Goal: Information Seeking & Learning: Learn about a topic

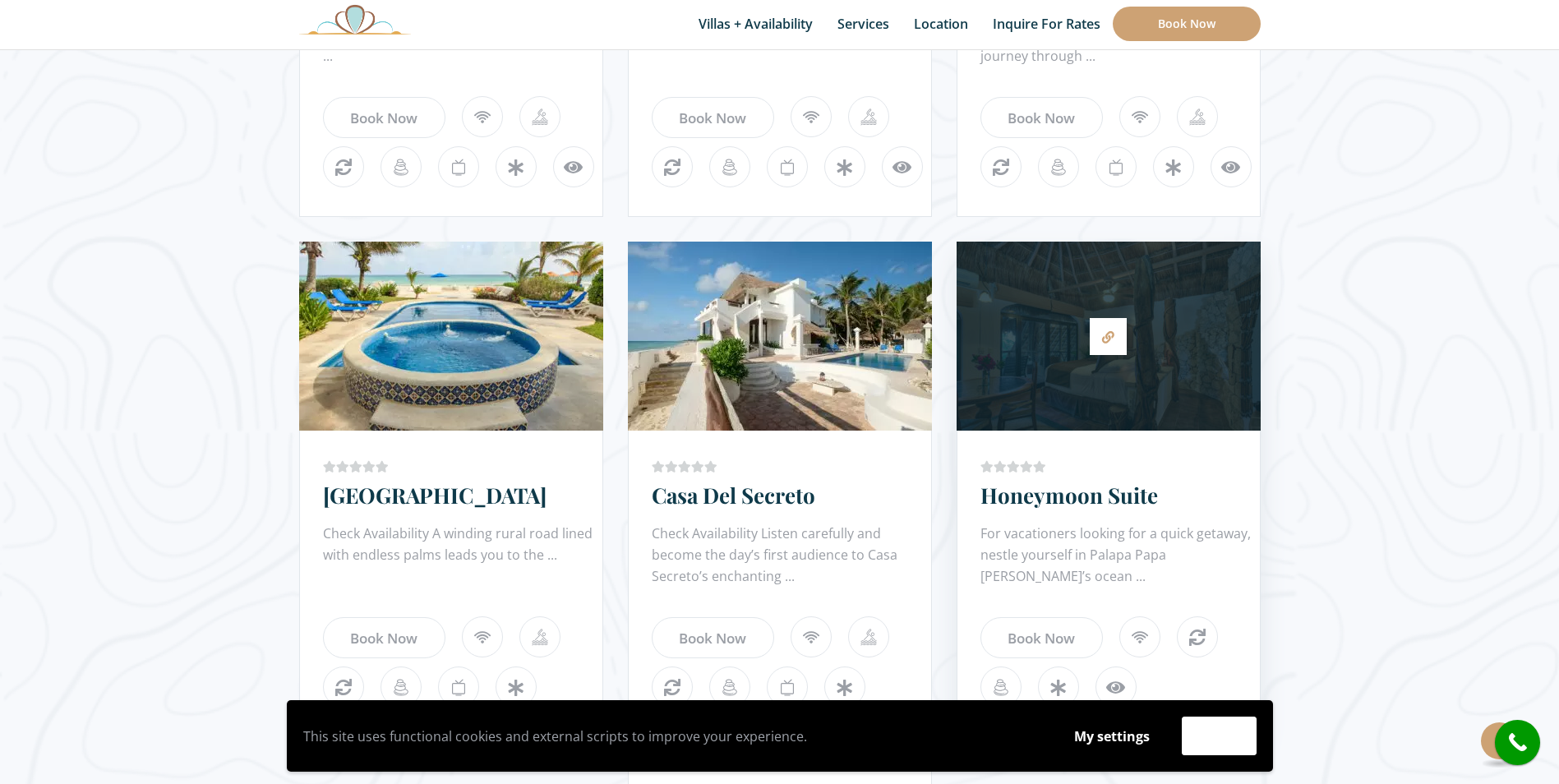
scroll to position [1348, 0]
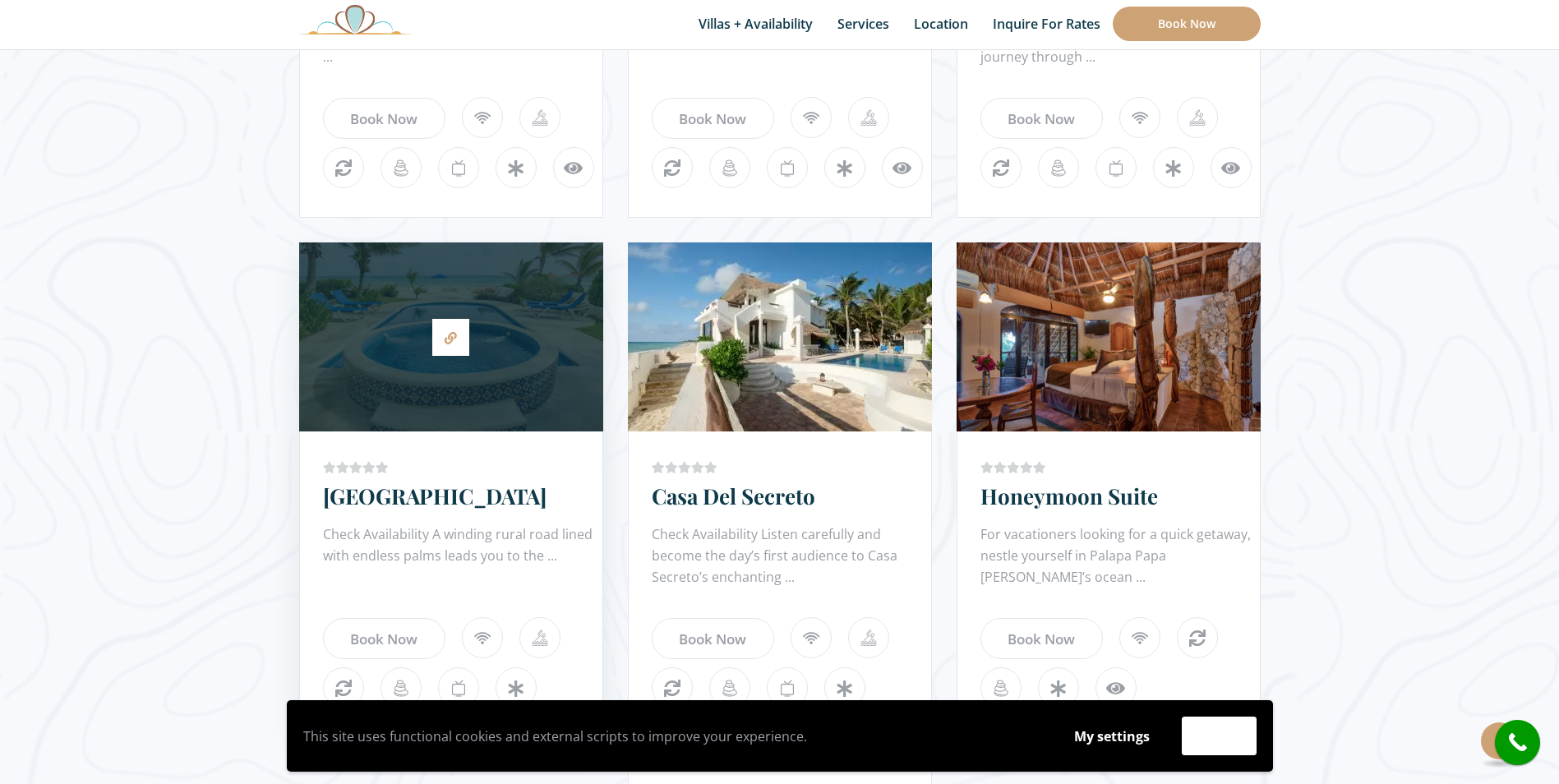
click at [543, 273] on div at bounding box center [451, 336] width 304 height 172
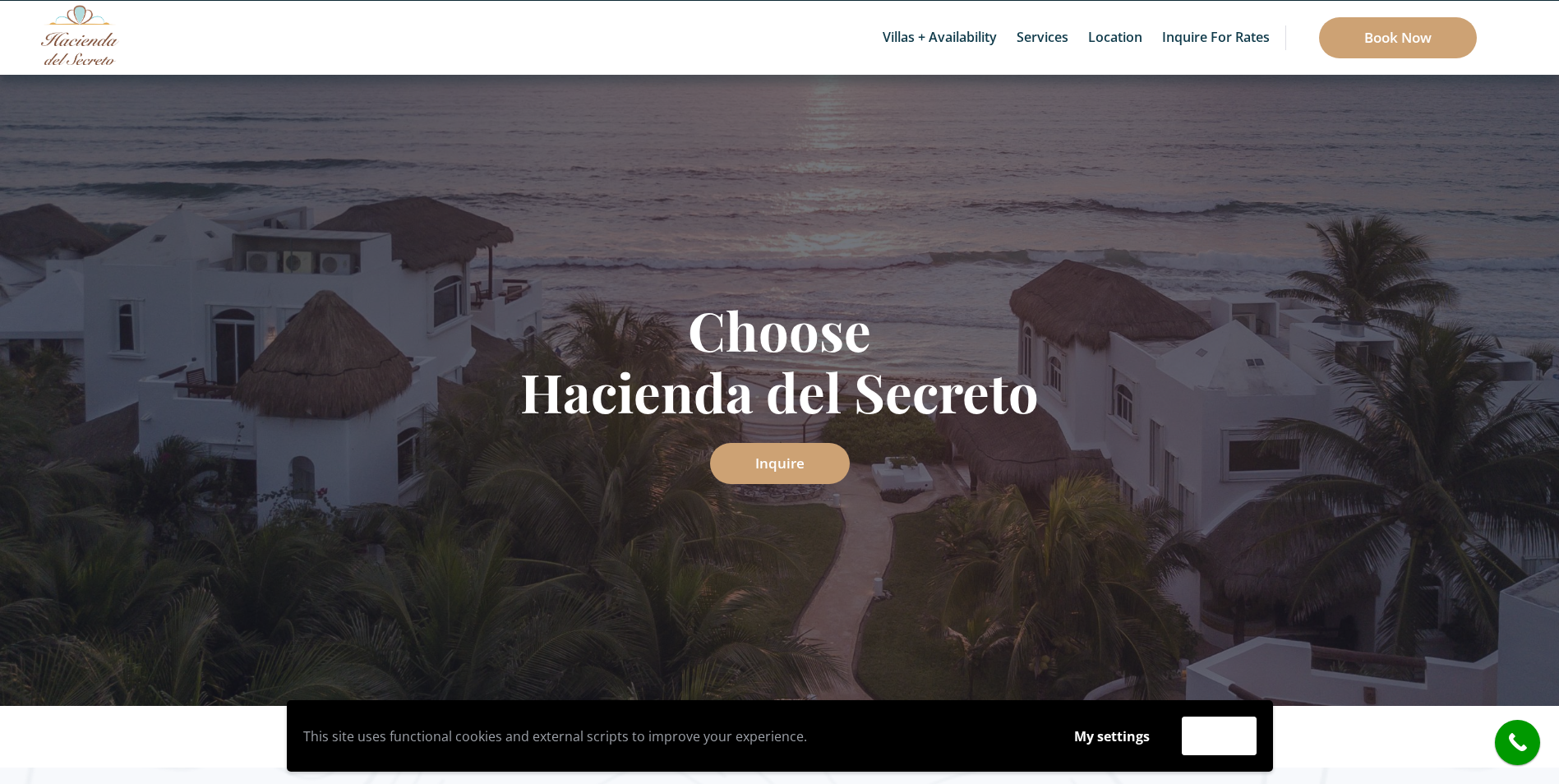
scroll to position [60, 0]
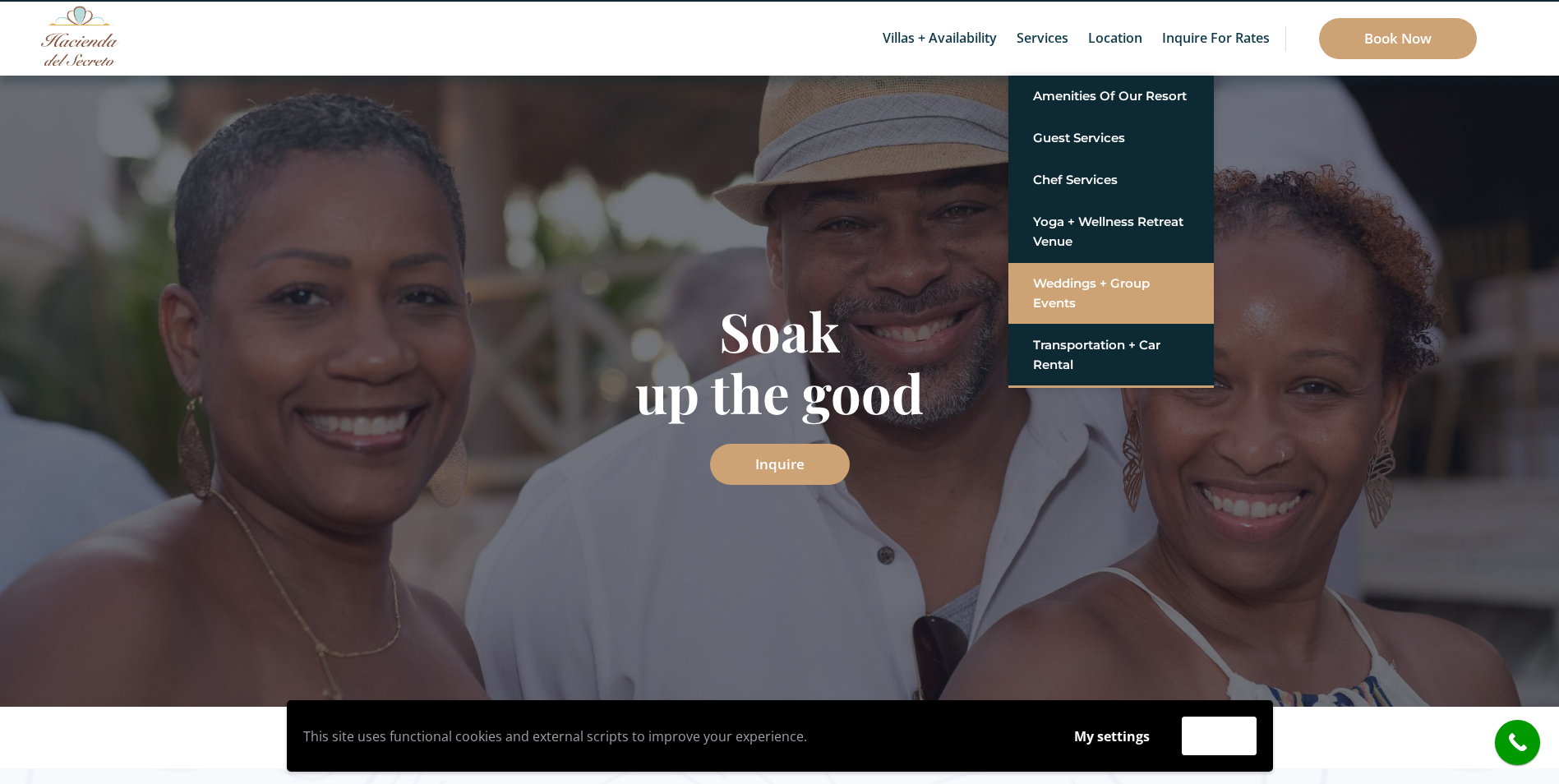
click at [1097, 276] on link "Weddings + Group Events" at bounding box center [1111, 293] width 156 height 49
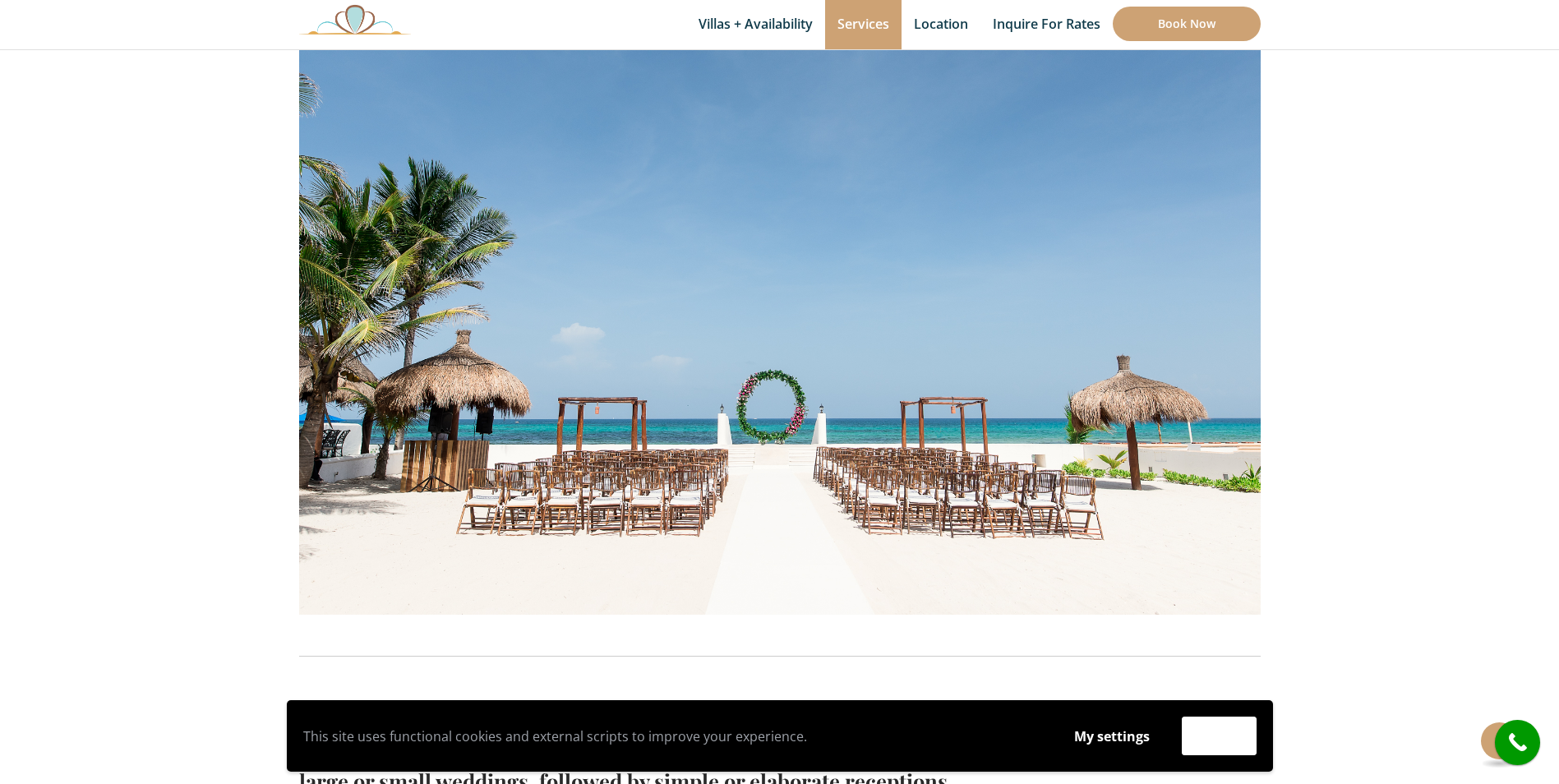
scroll to position [443, 0]
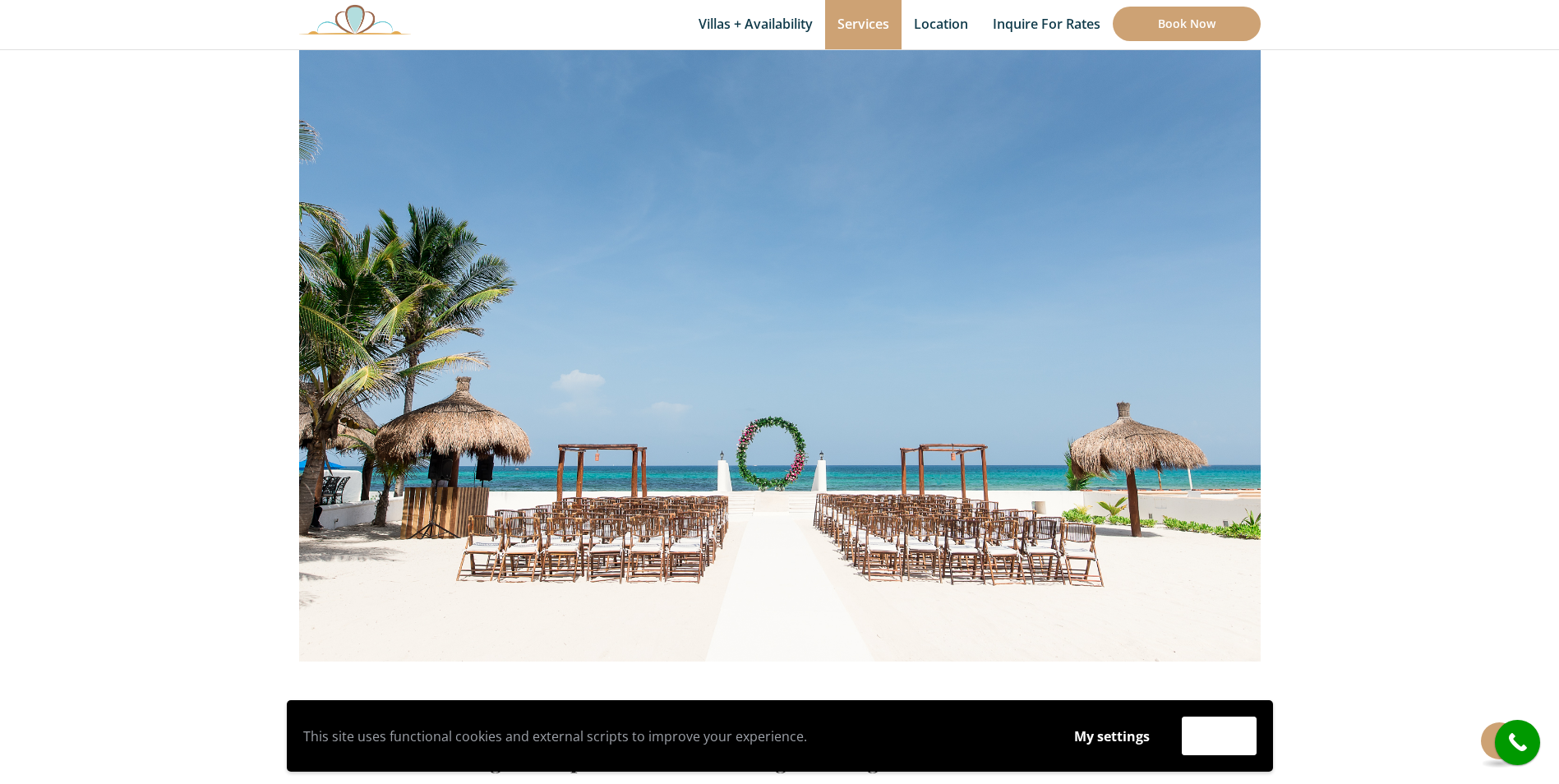
scroll to position [394, 0]
click at [342, 19] on img at bounding box center [355, 19] width 112 height 31
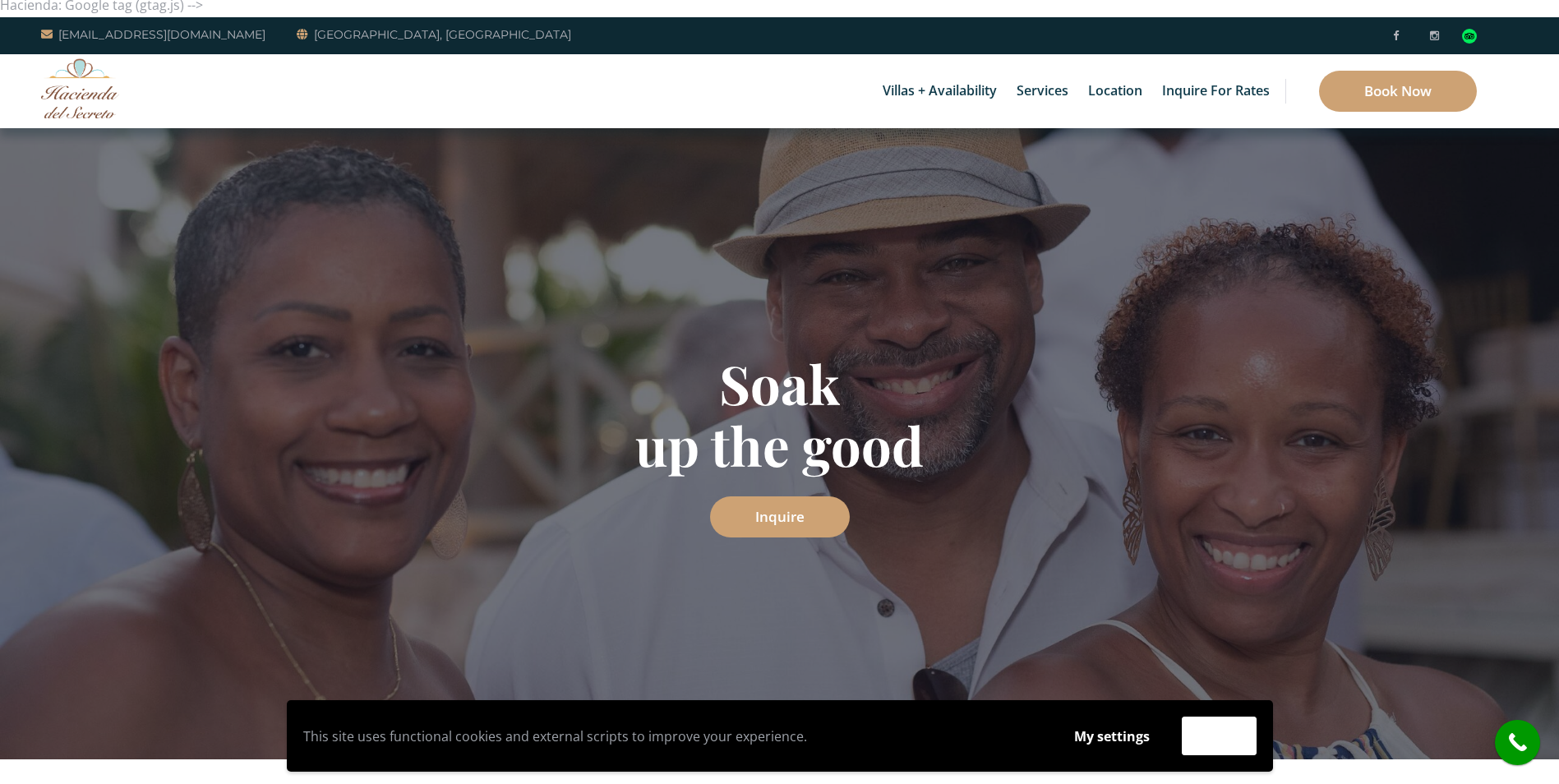
scroll to position [12, 0]
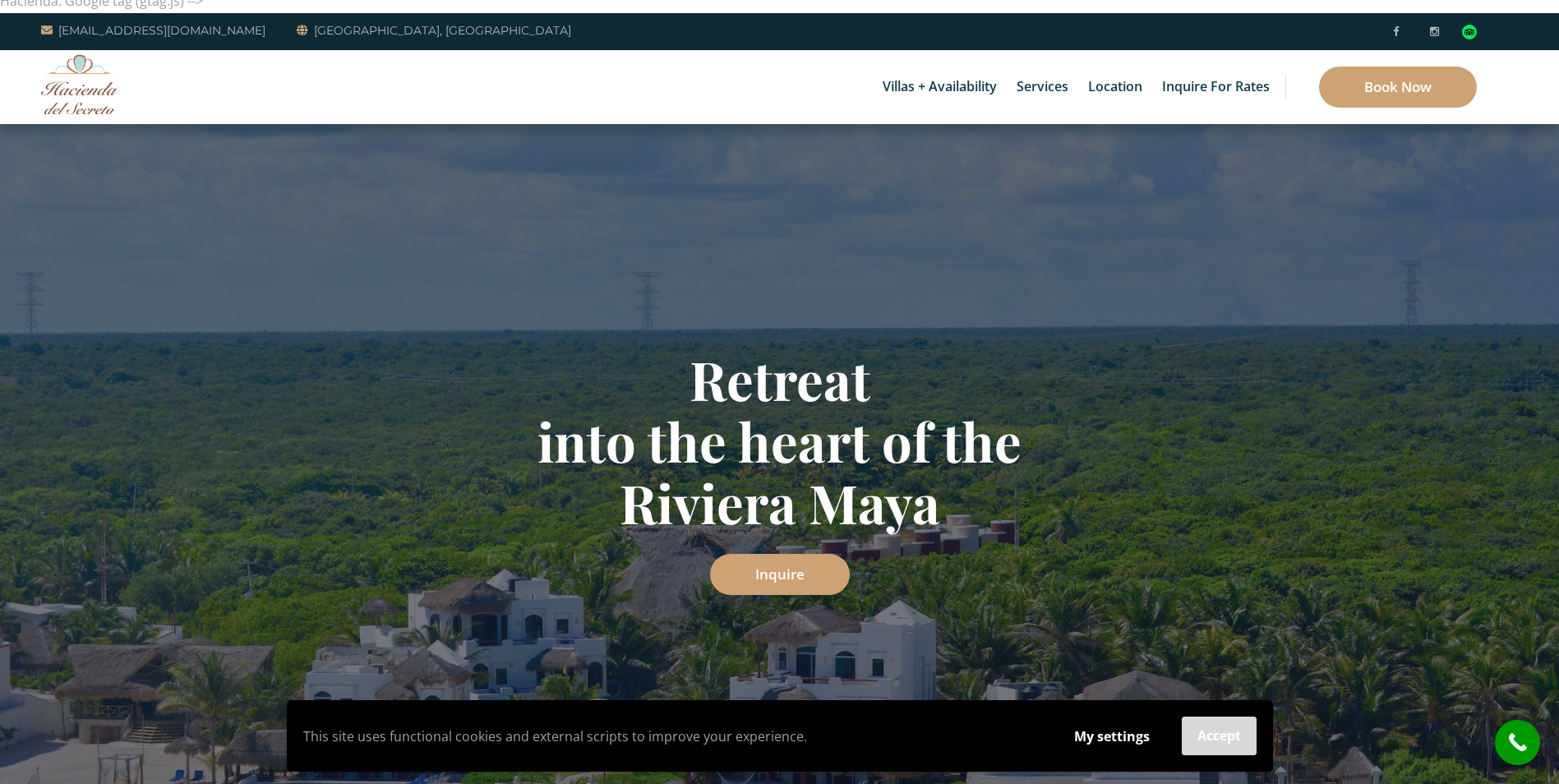
click at [1217, 749] on button "Accept" at bounding box center [1219, 736] width 75 height 39
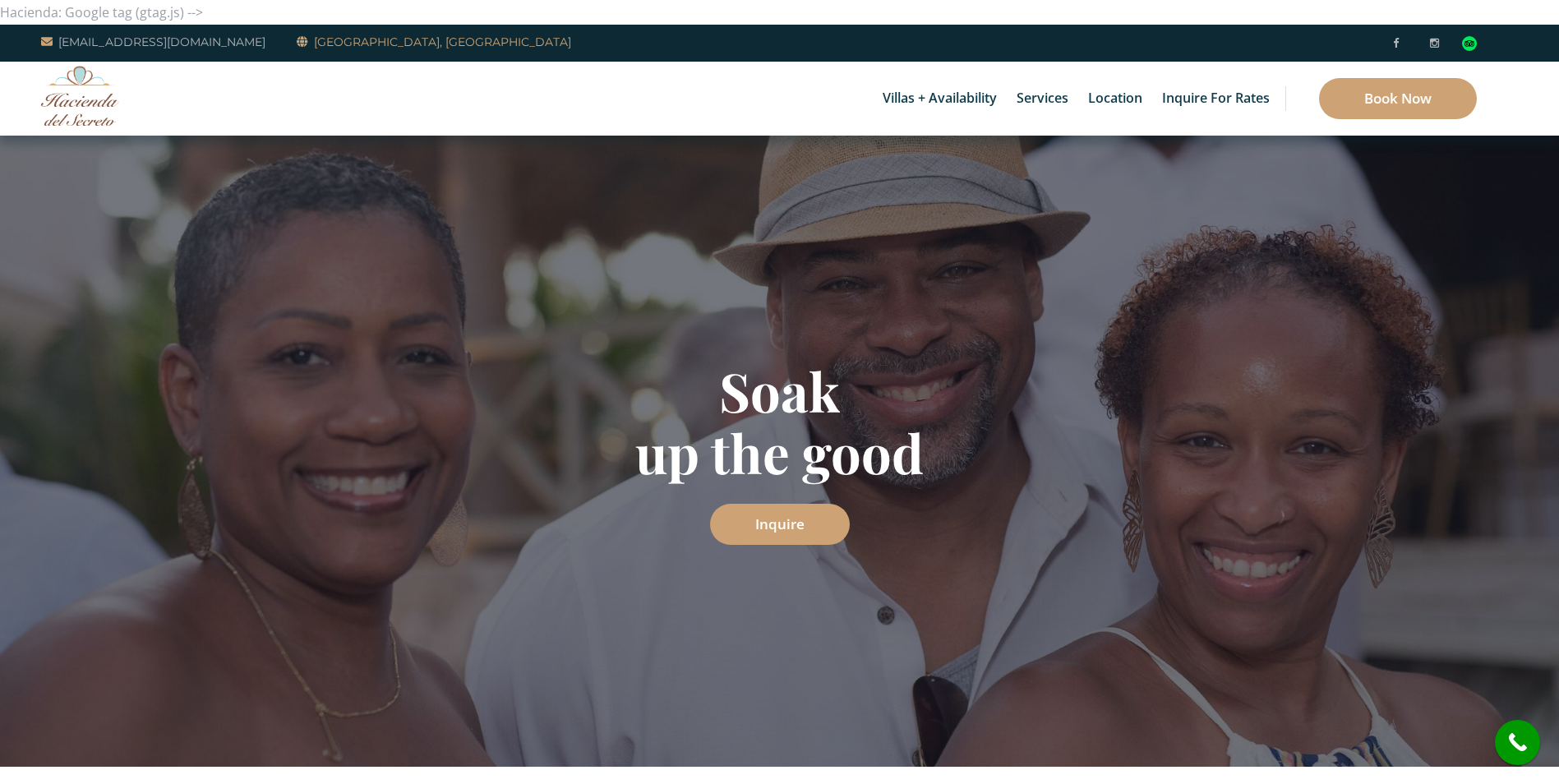
click at [332, 43] on link "[GEOGRAPHIC_DATA][PERSON_NAME], [GEOGRAPHIC_DATA]" at bounding box center [433, 42] width 274 height 20
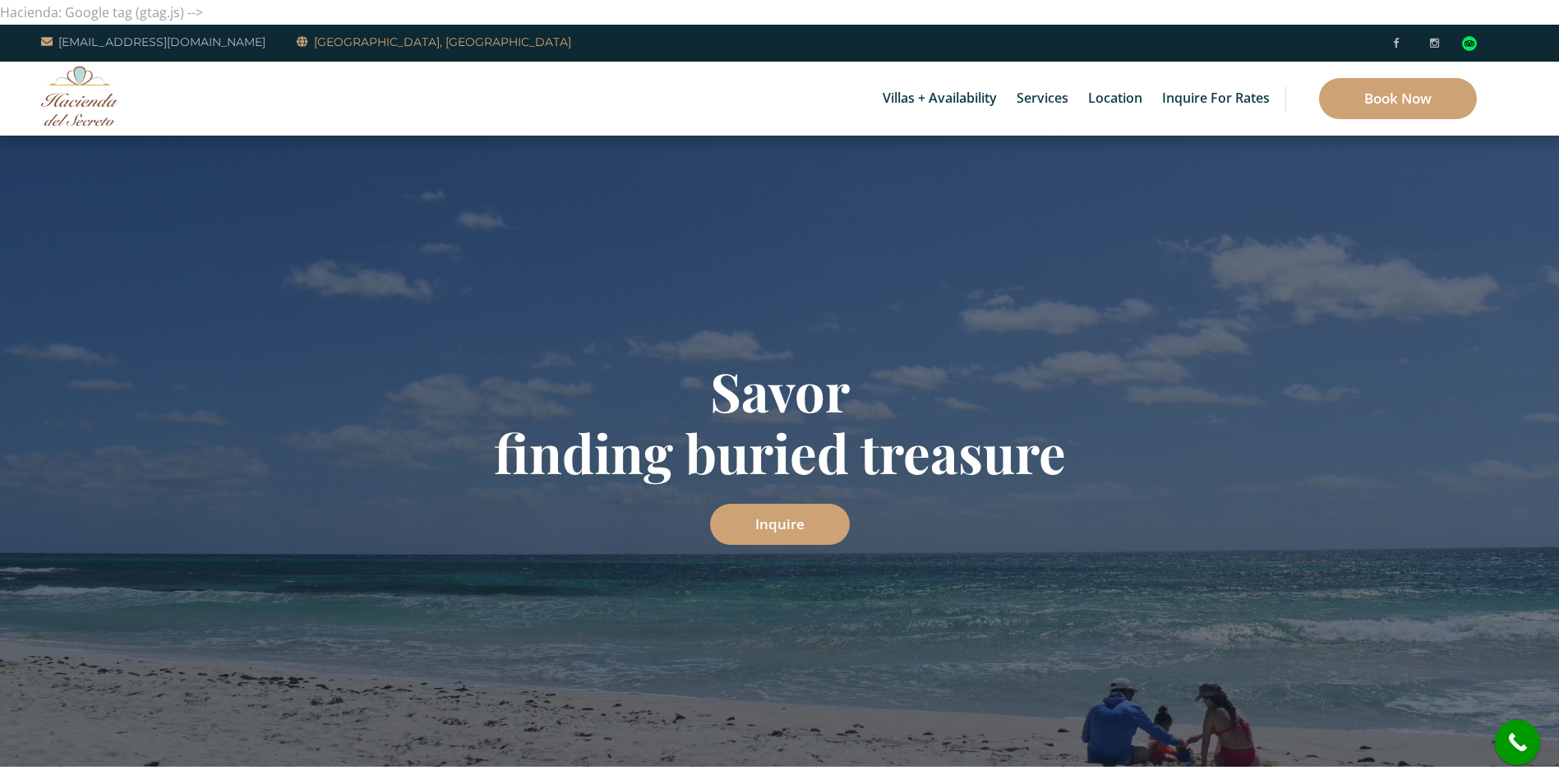
click at [332, 43] on link "[GEOGRAPHIC_DATA][PERSON_NAME], [GEOGRAPHIC_DATA]" at bounding box center [433, 42] width 274 height 20
click at [421, 41] on link "[GEOGRAPHIC_DATA], [GEOGRAPHIC_DATA]" at bounding box center [433, 42] width 274 height 20
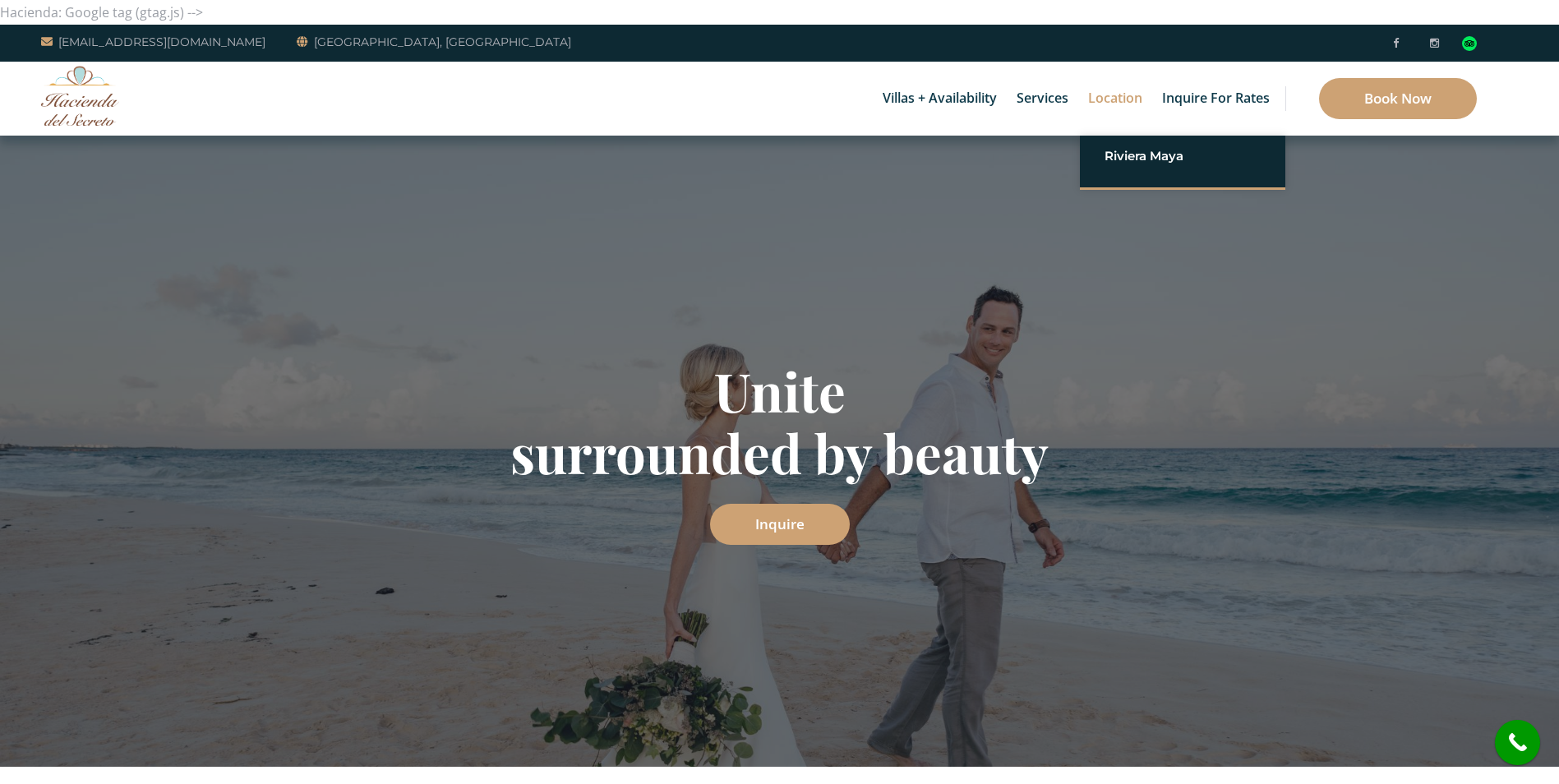
click at [1120, 93] on link "Location" at bounding box center [1115, 98] width 70 height 74
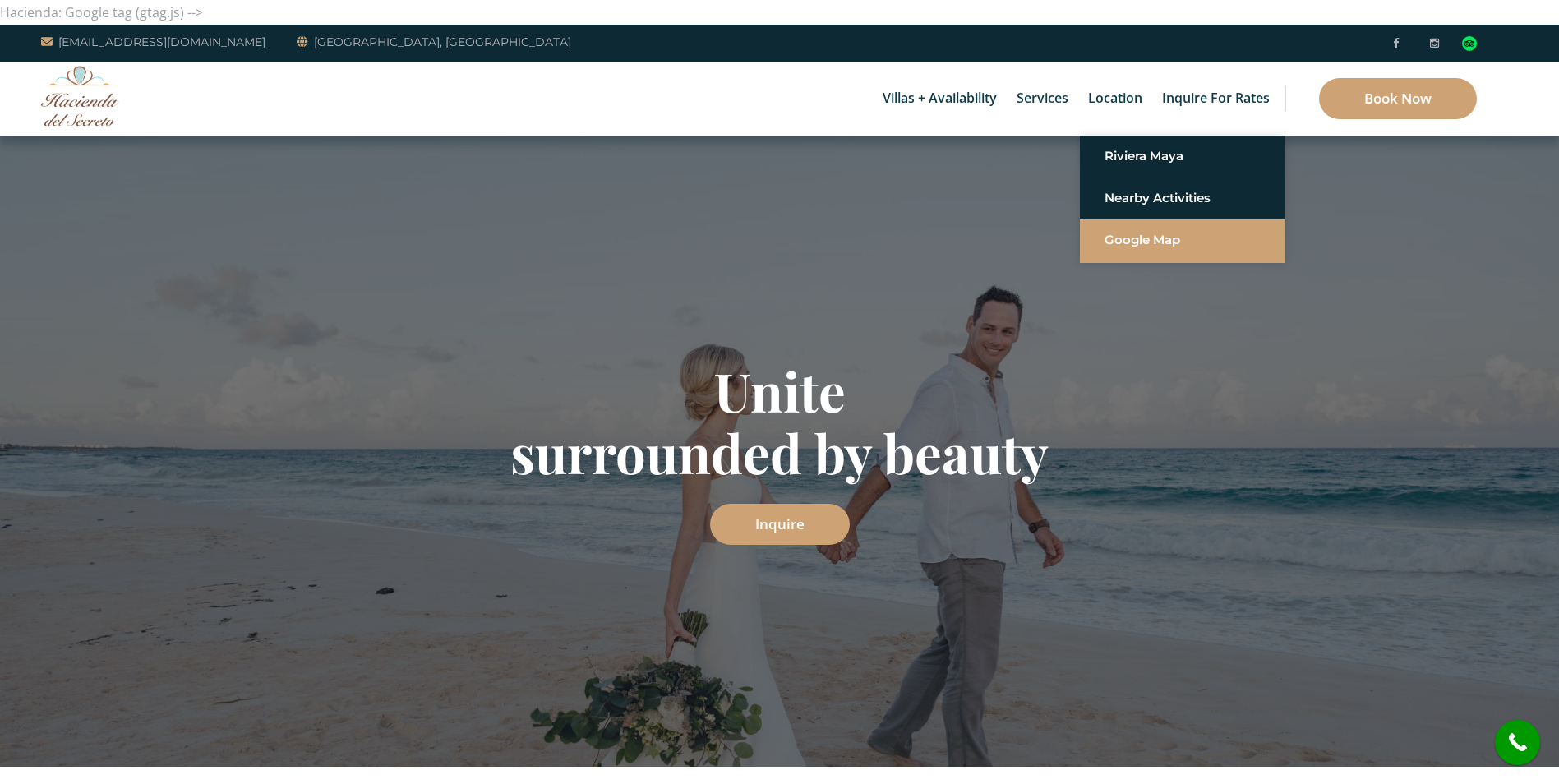
click at [1125, 244] on link "Google Map" at bounding box center [1183, 240] width 156 height 30
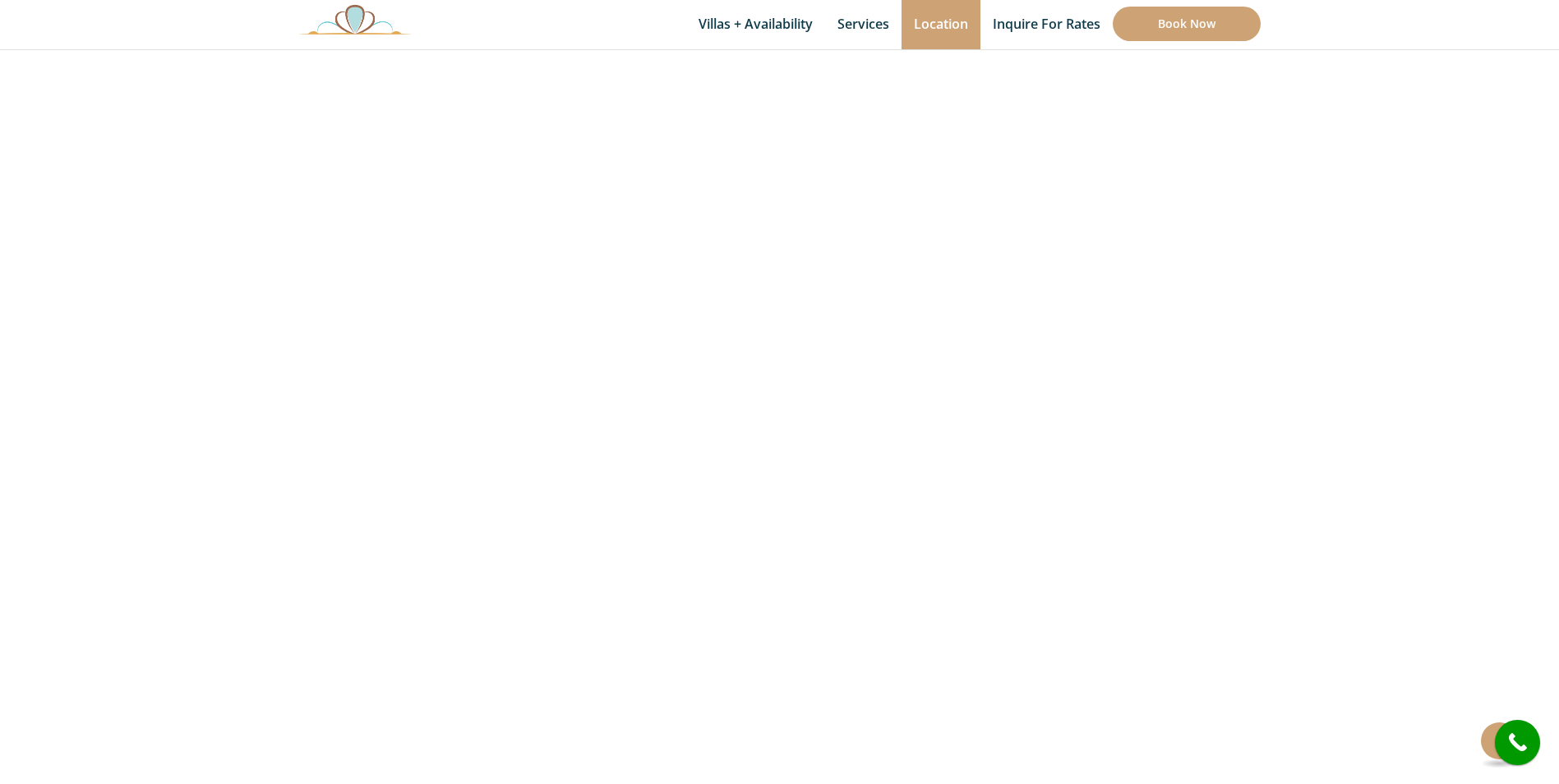
scroll to position [290, 0]
click at [187, 455] on section at bounding box center [779, 453] width 1559 height 854
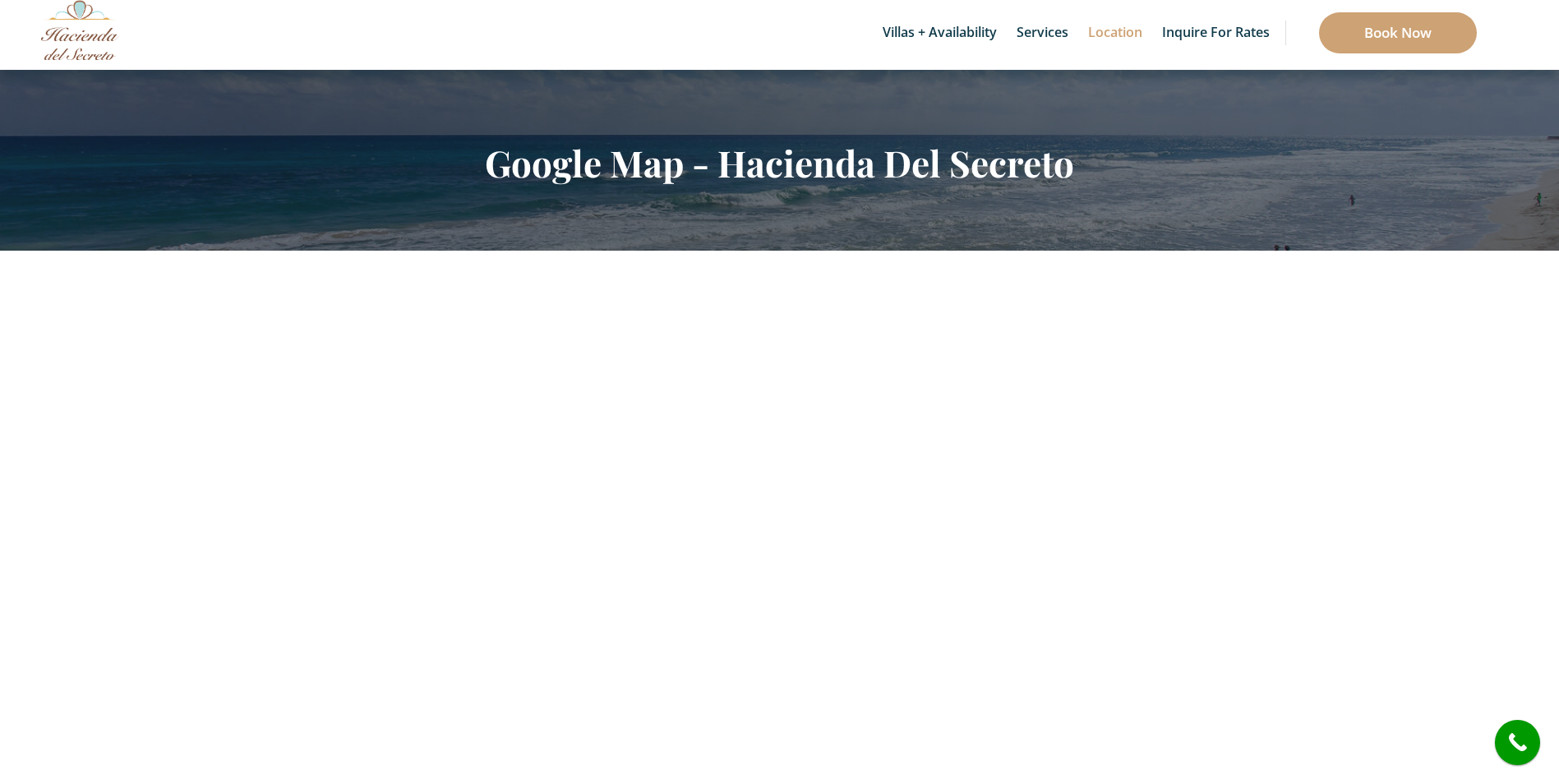
scroll to position [65, 0]
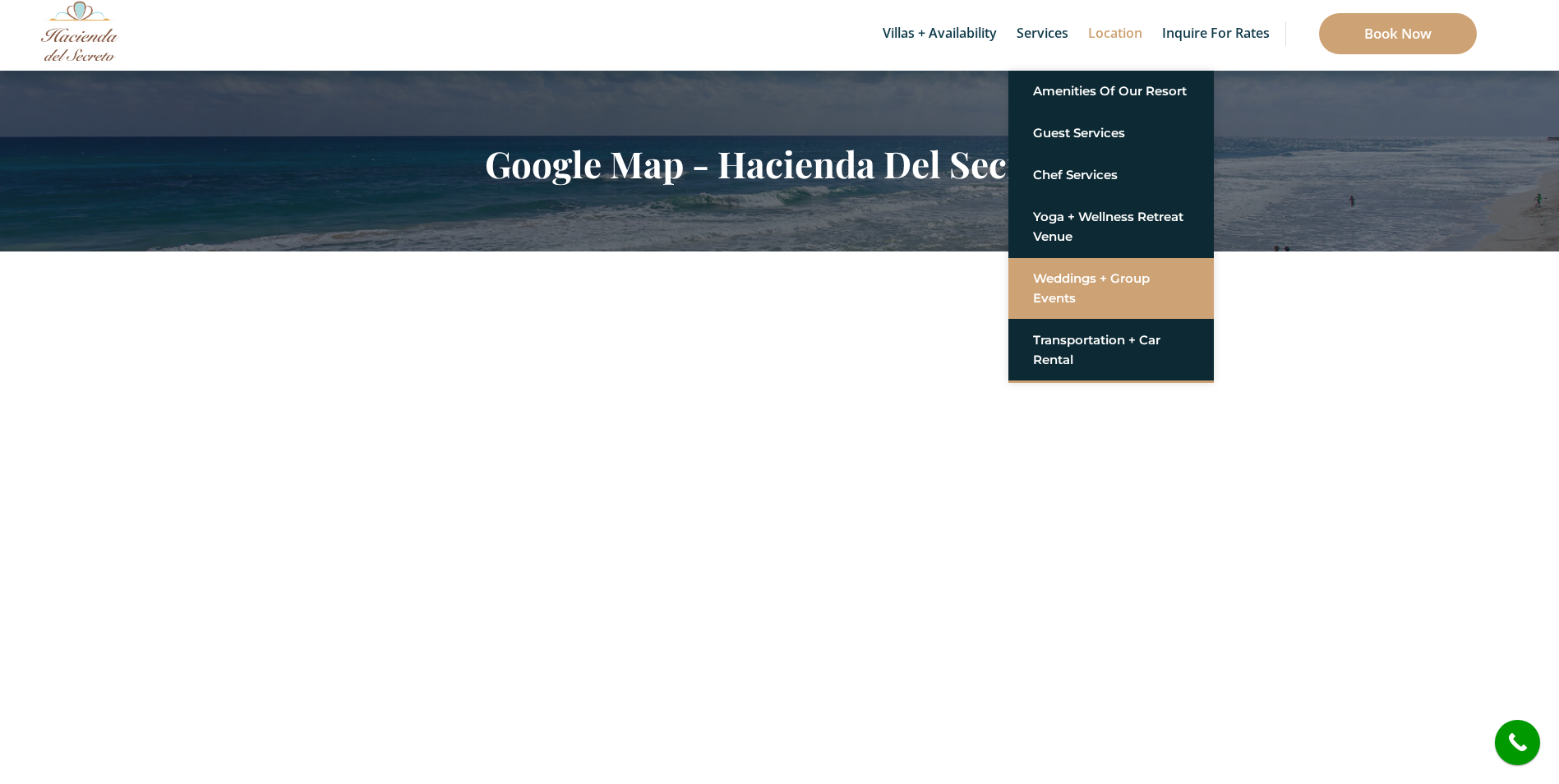
click at [1077, 285] on link "Weddings + Group Events" at bounding box center [1111, 288] width 156 height 49
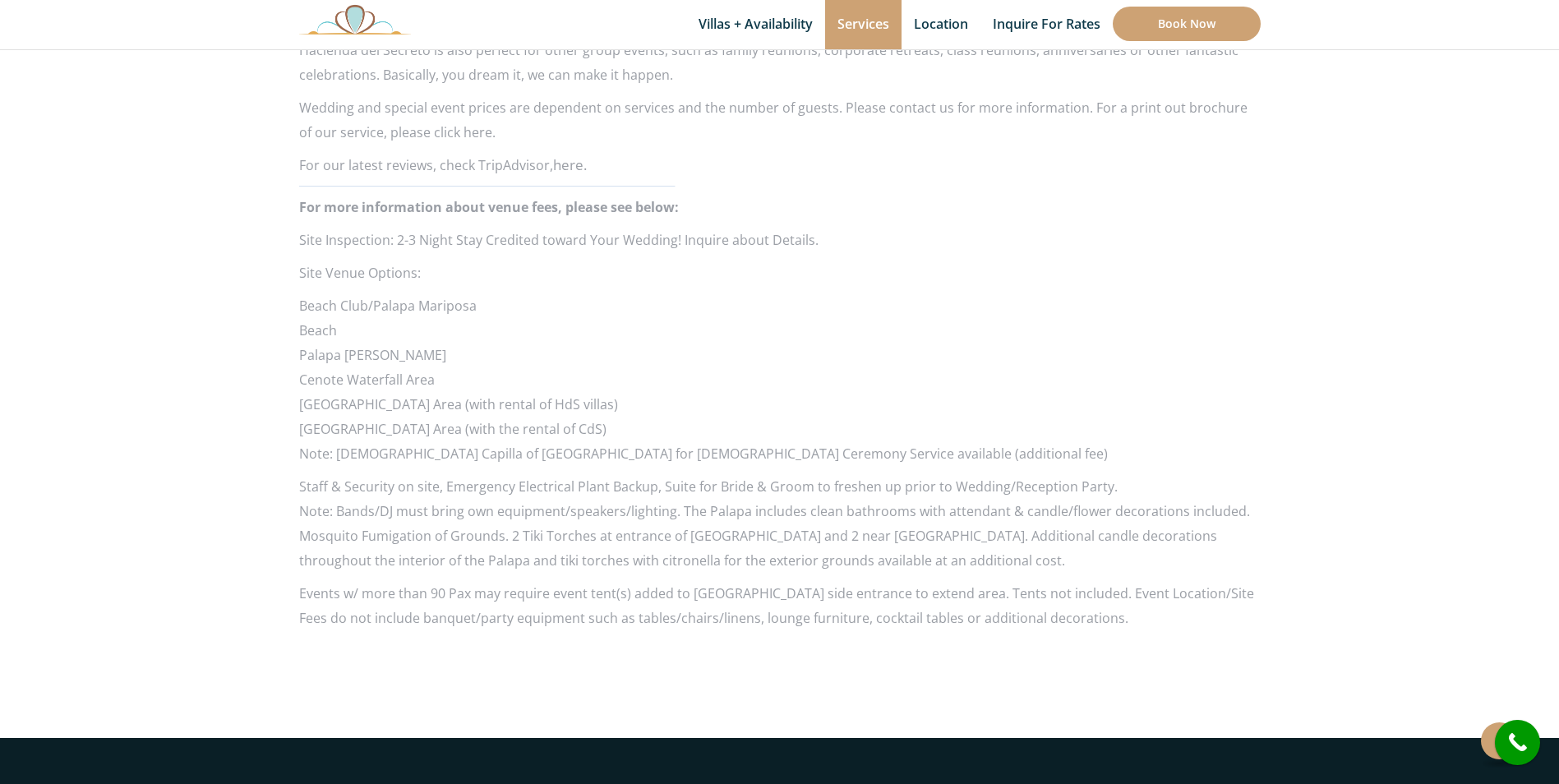
scroll to position [1568, 0]
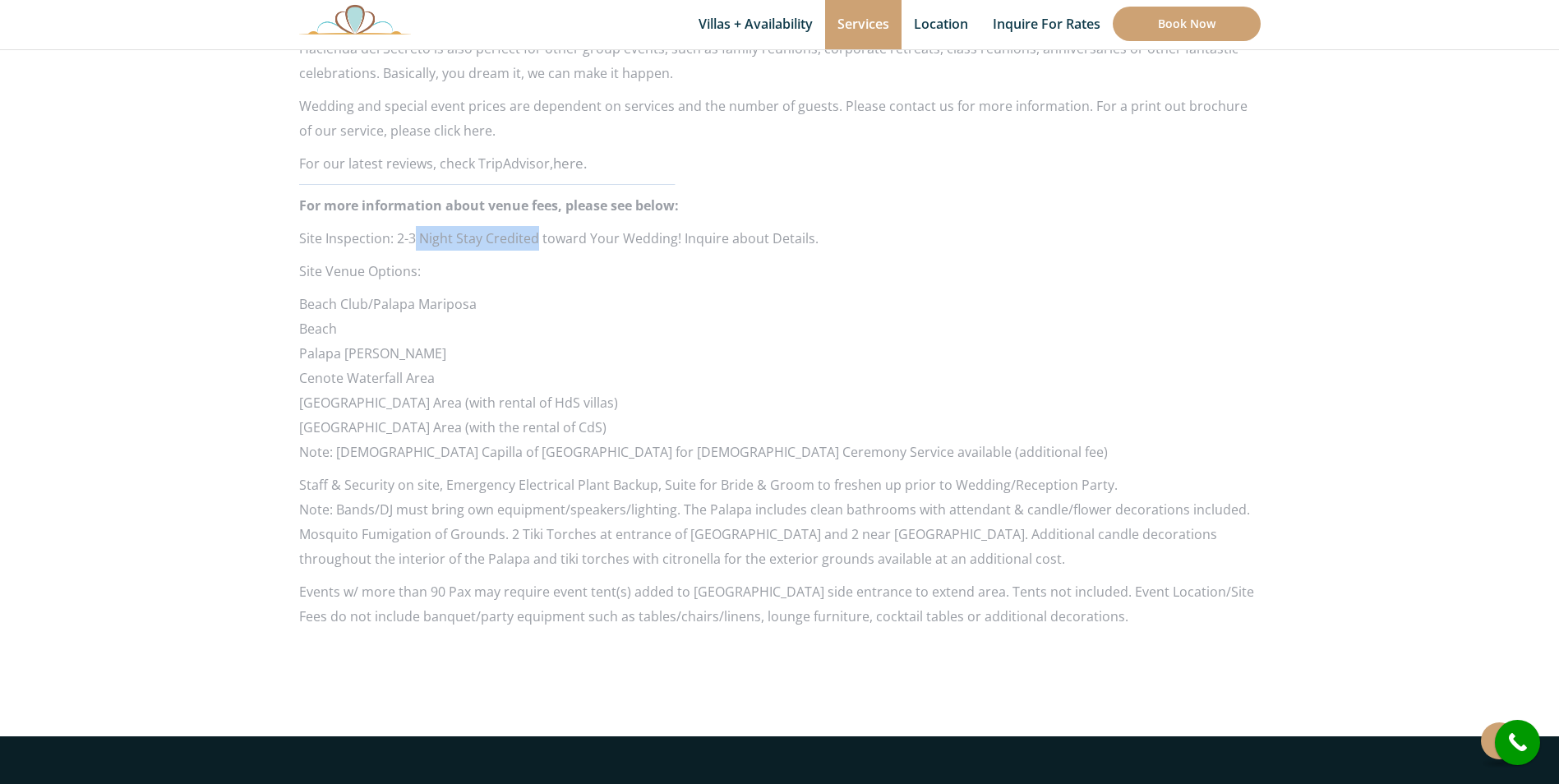
drag, startPoint x: 414, startPoint y: 218, endPoint x: 534, endPoint y: 211, distance: 120.2
click at [534, 226] on p "Site Inspection: 2-3 Night Stay Credited toward Your Wedding! Inquire about Det…" at bounding box center [780, 239] width 961 height 25
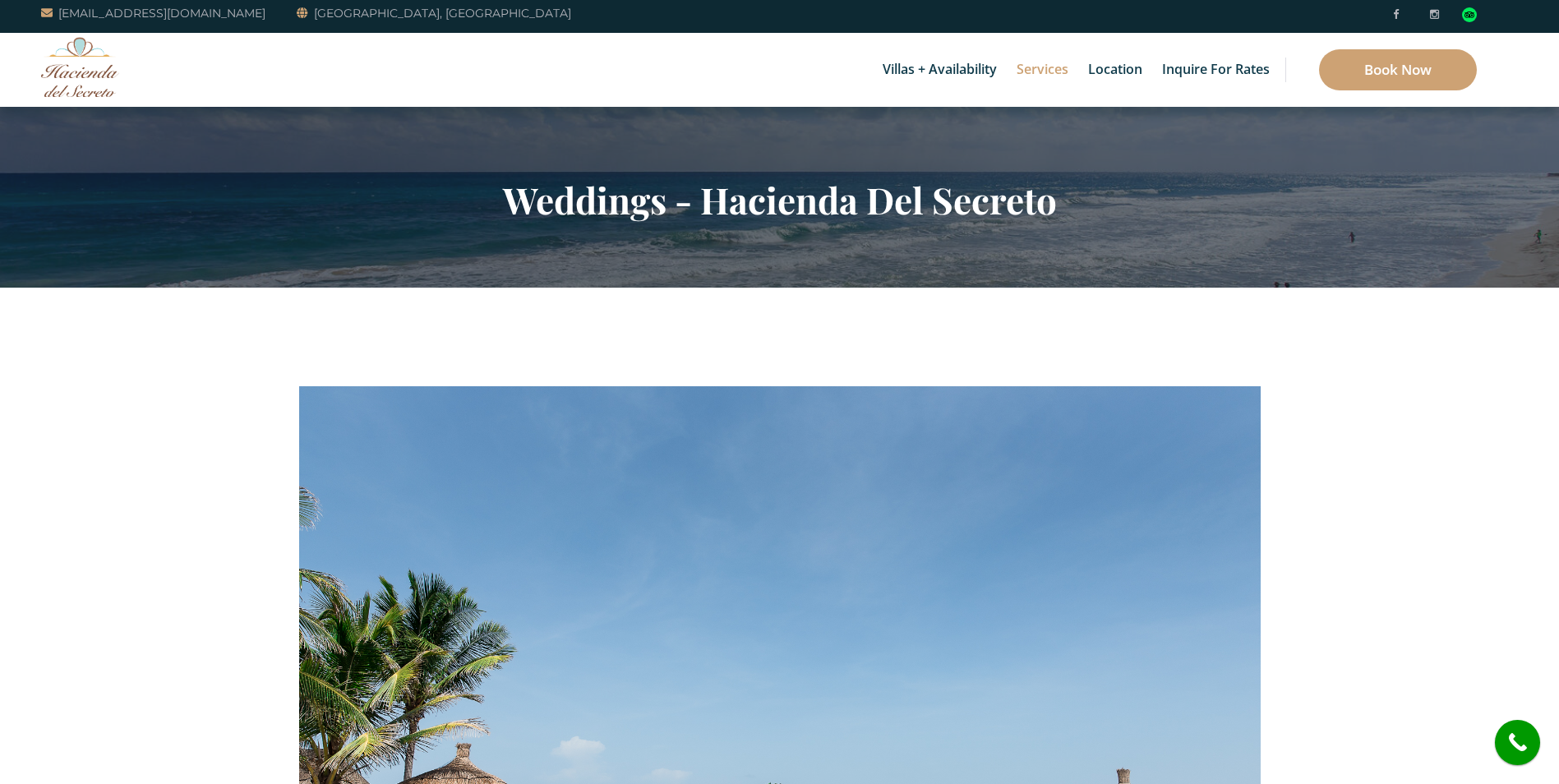
scroll to position [0, 0]
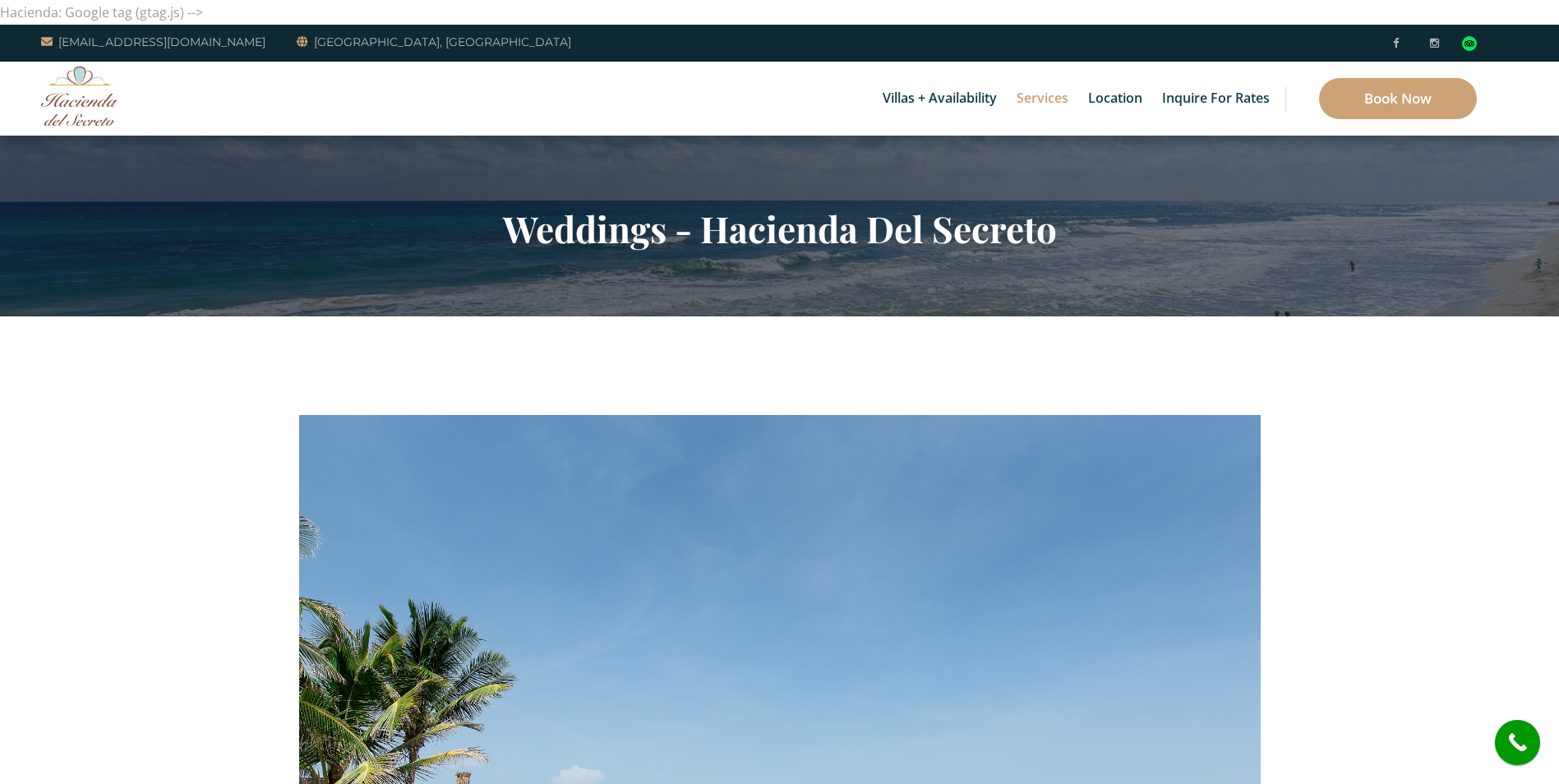
click at [1184, 279] on section "Weddings - Hacienda Del Secreto" at bounding box center [779, 226] width 1559 height 181
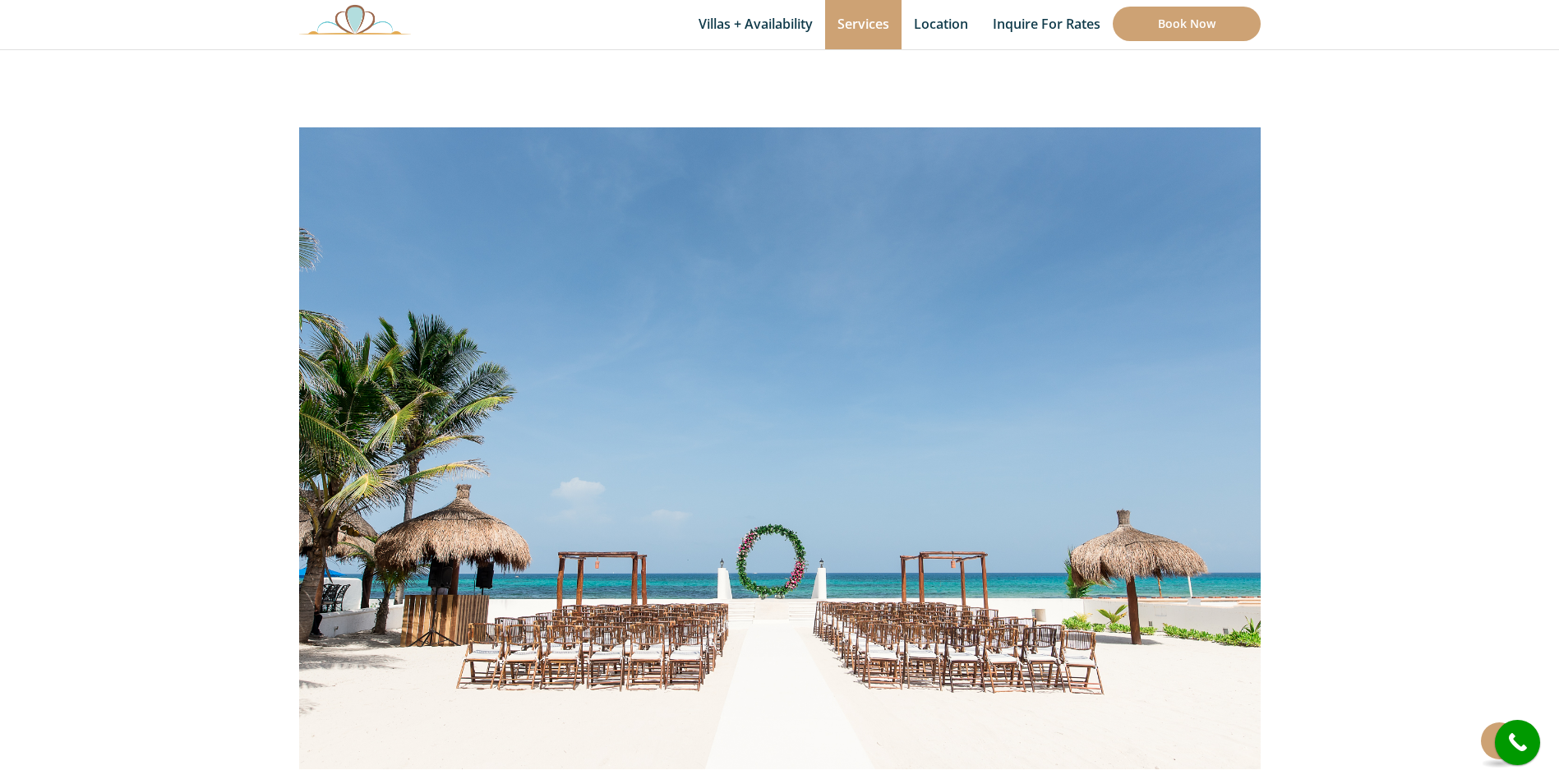
scroll to position [290, 0]
